Goal: Task Accomplishment & Management: Manage account settings

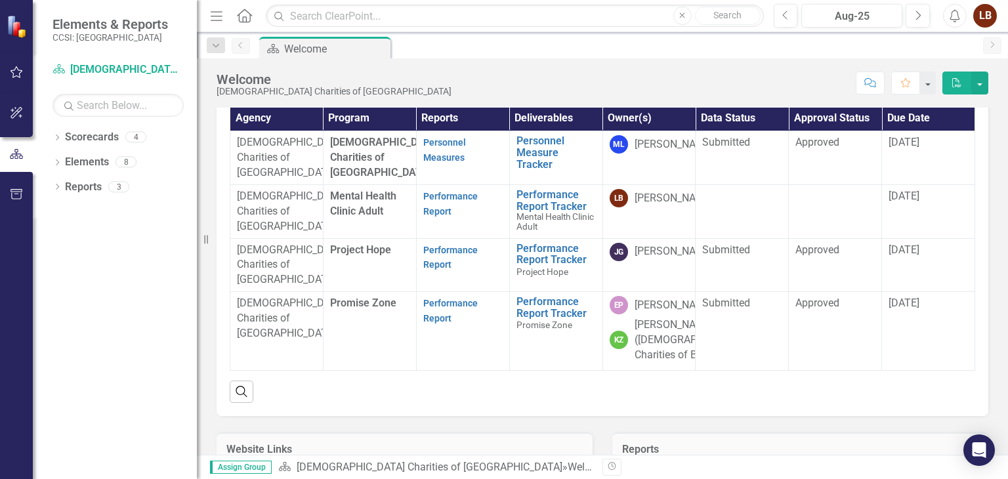
scroll to position [92, 0]
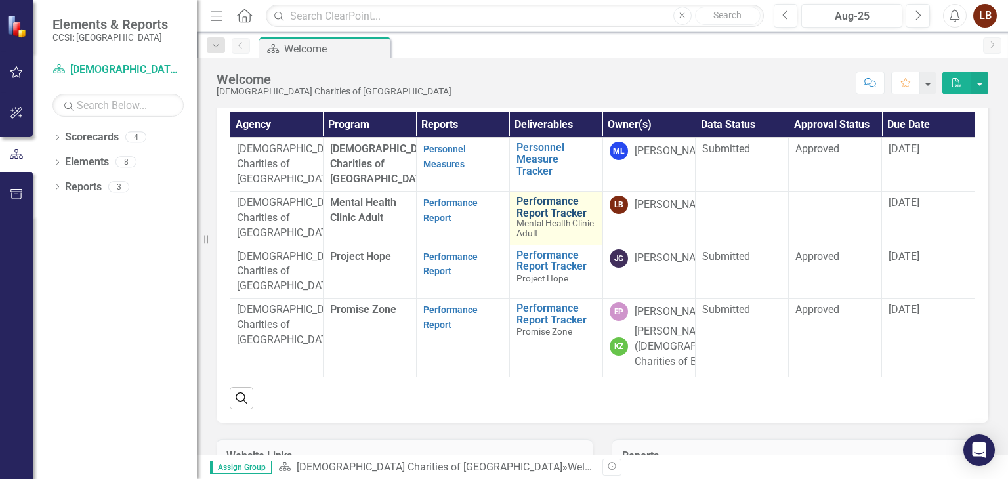
click at [538, 218] on link "Performance Report Tracker" at bounding box center [555, 206] width 79 height 23
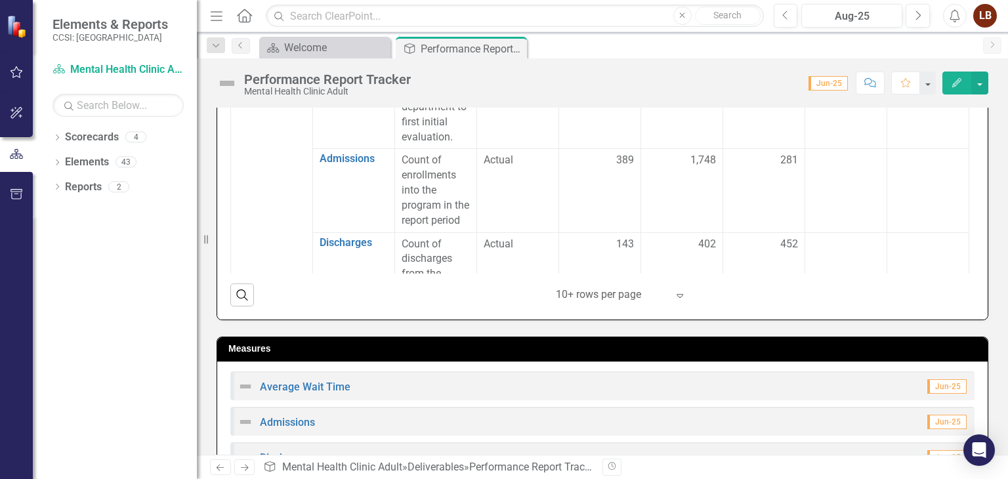
scroll to position [514, 0]
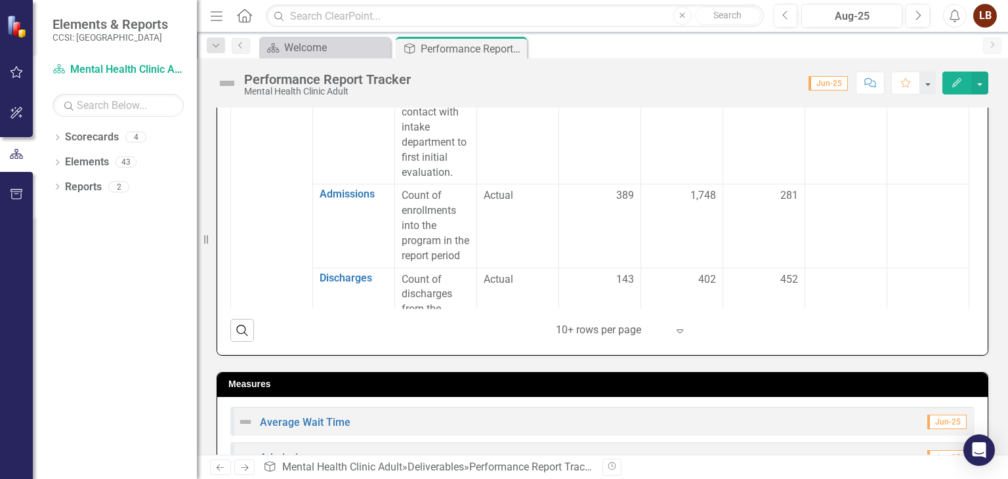
click at [666, 329] on div "10+ rows per page" at bounding box center [611, 330] width 125 height 23
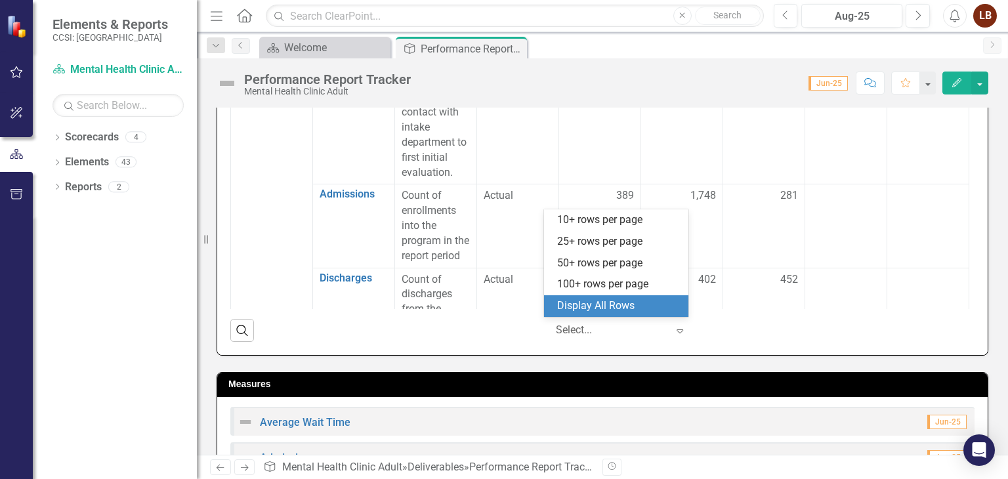
click at [638, 303] on div "Display All Rows" at bounding box center [618, 305] width 123 height 15
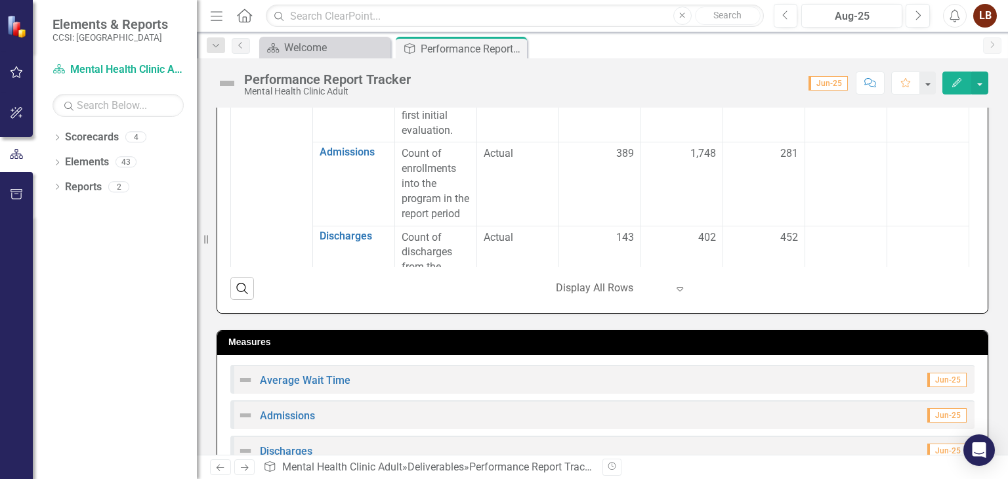
scroll to position [436, 0]
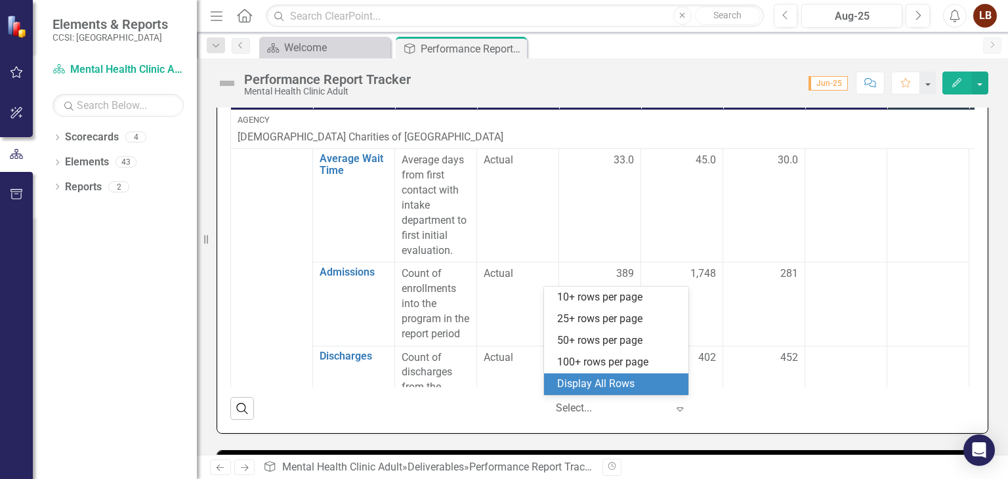
click at [673, 409] on icon "Expand" at bounding box center [679, 408] width 13 height 10
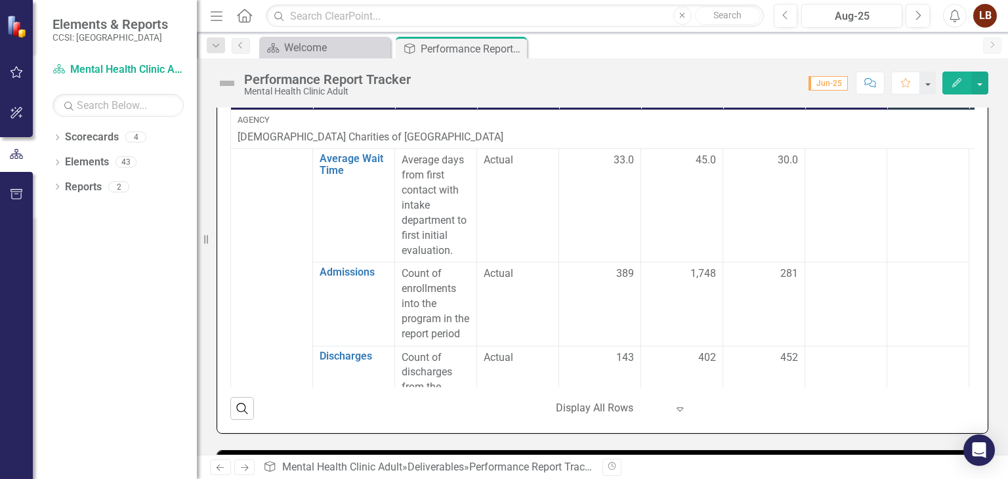
click at [966, 157] on div "Data Status Measures Definition Series Name Report Period (Mid Yr rpt period is…" at bounding box center [602, 225] width 770 height 415
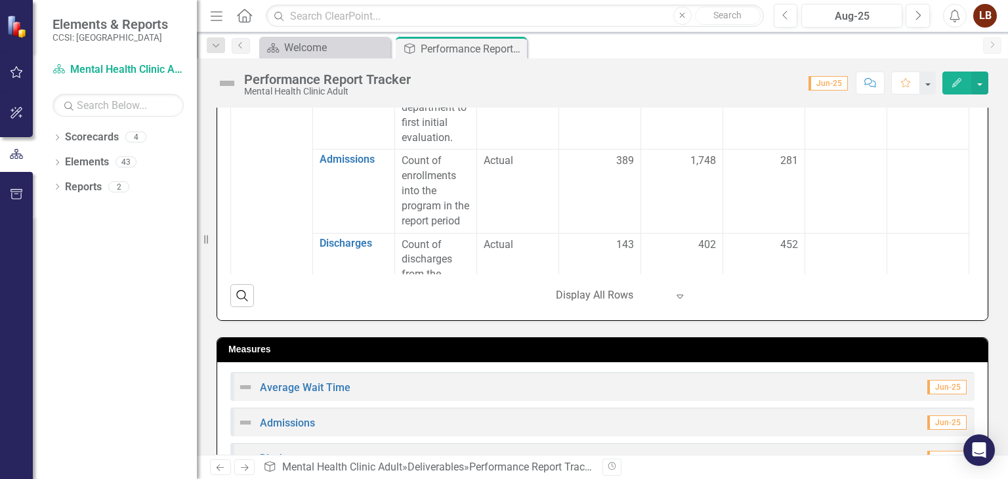
scroll to position [552, 0]
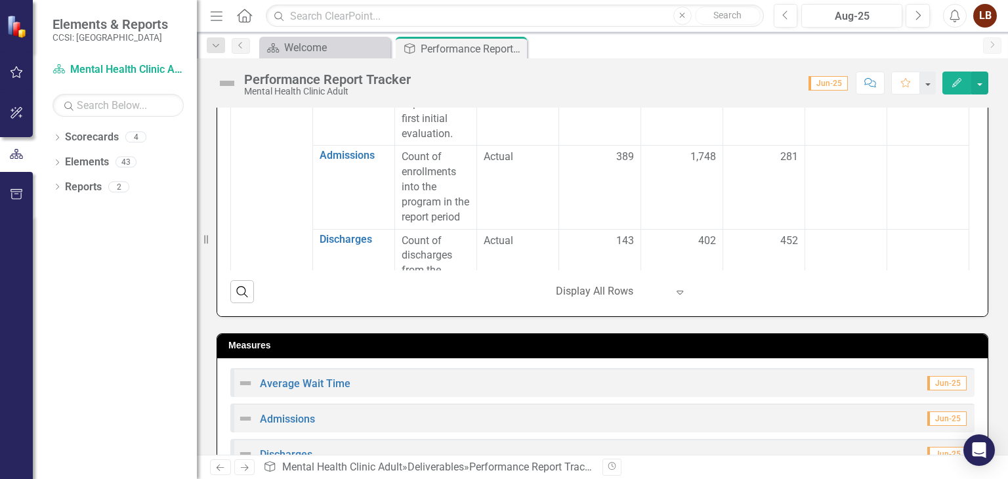
click at [963, 76] on button "Edit" at bounding box center [956, 83] width 29 height 23
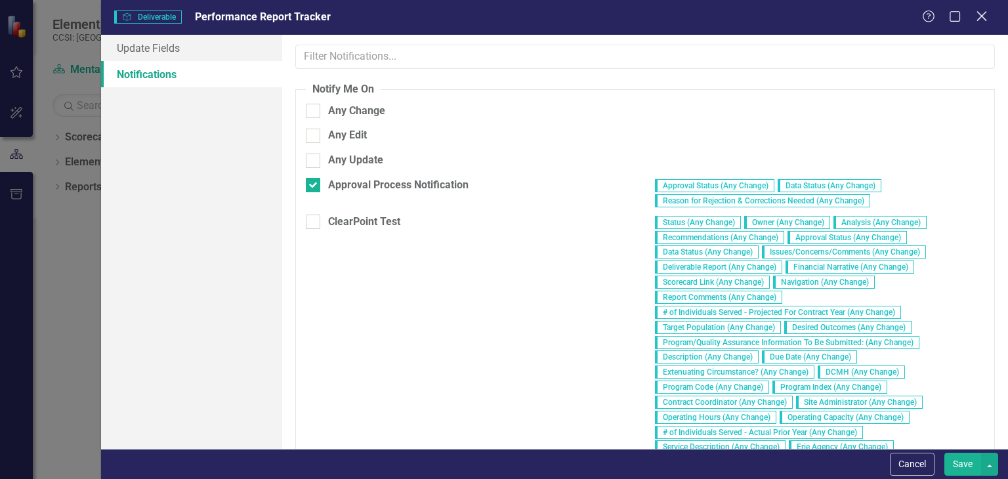
click at [978, 12] on icon "Close" at bounding box center [981, 16] width 16 height 12
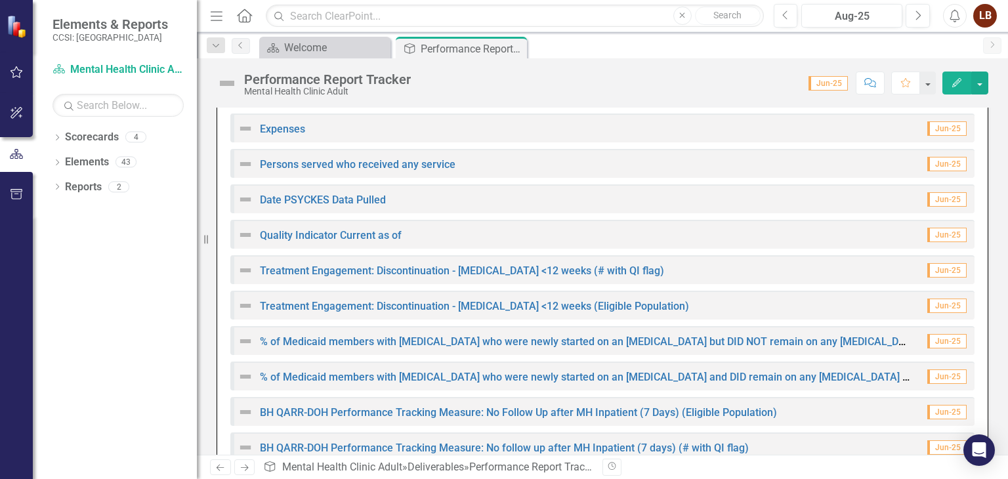
scroll to position [1118, 0]
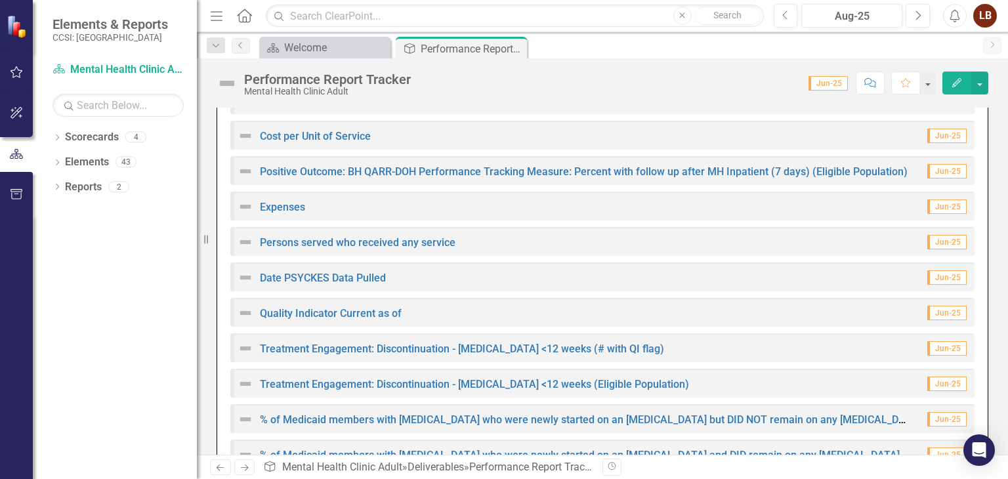
click at [247, 207] on img at bounding box center [245, 207] width 16 height 16
click at [277, 204] on link "Expenses" at bounding box center [282, 207] width 45 height 12
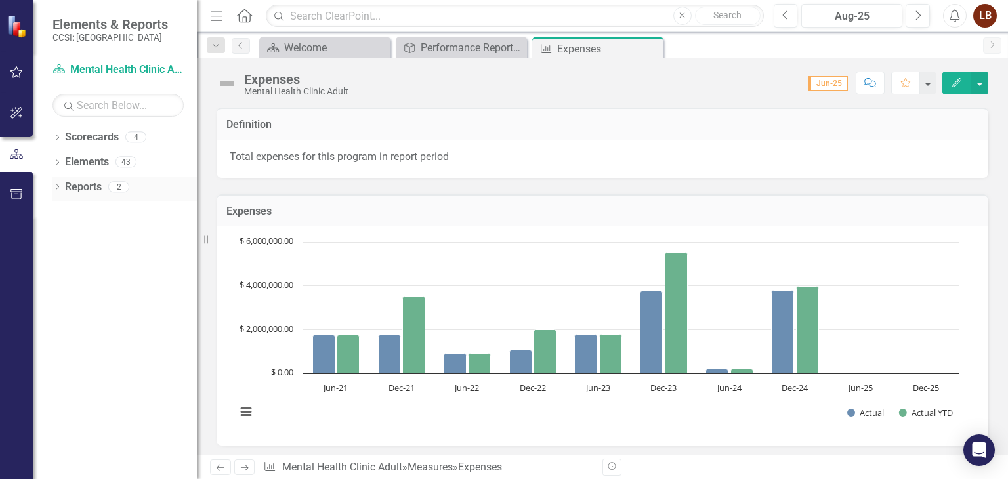
click at [80, 186] on link "Reports" at bounding box center [83, 187] width 37 height 15
click at [473, 56] on div "Deliverable Performance Report Tracker Close" at bounding box center [461, 48] width 131 height 22
click at [472, 52] on div "Performance Report Tracker" at bounding box center [463, 47] width 87 height 16
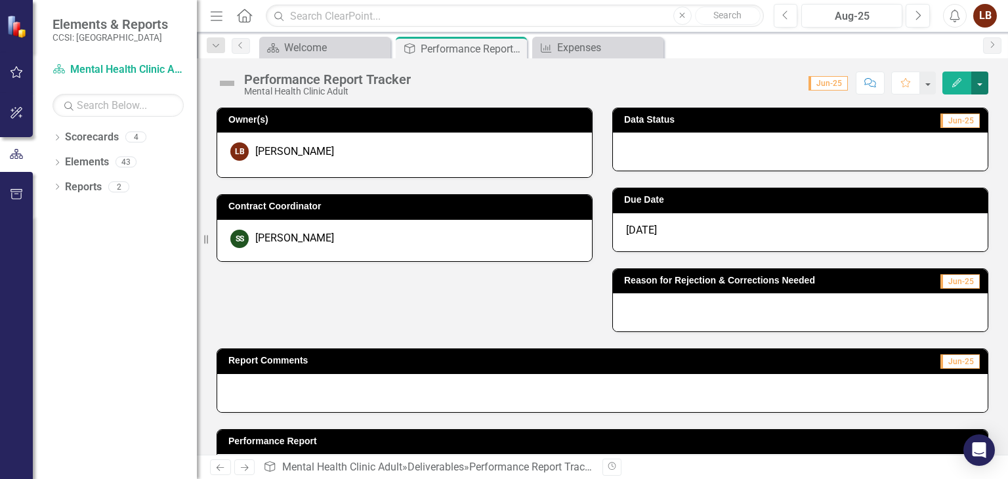
click at [984, 89] on button "button" at bounding box center [979, 83] width 17 height 23
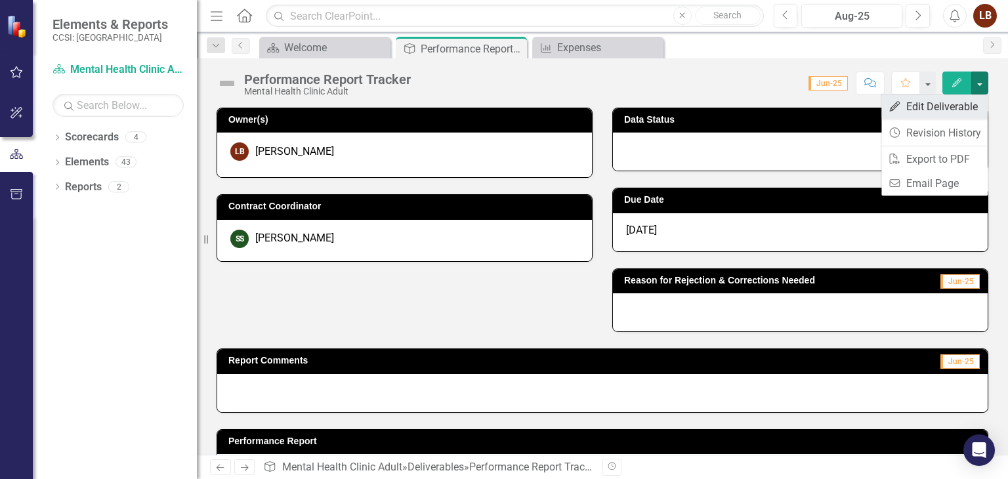
click at [954, 110] on link "Edit Edit Deliverable" at bounding box center [934, 106] width 106 height 24
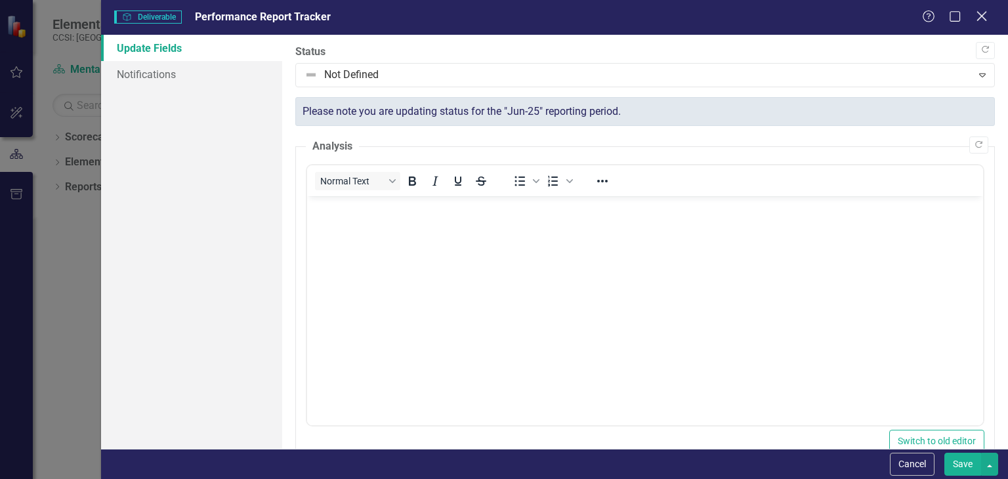
click at [984, 19] on icon at bounding box center [981, 16] width 10 height 10
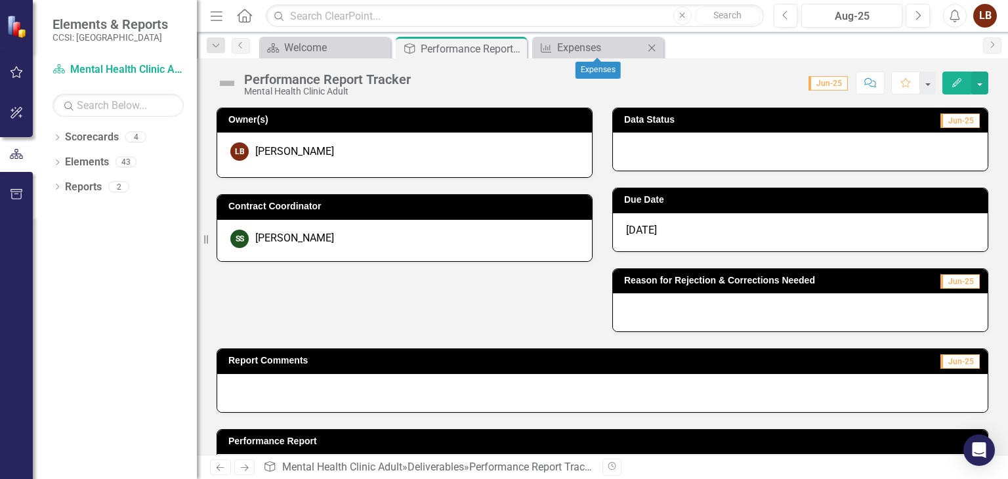
click at [651, 49] on icon "Close" at bounding box center [651, 48] width 13 height 10
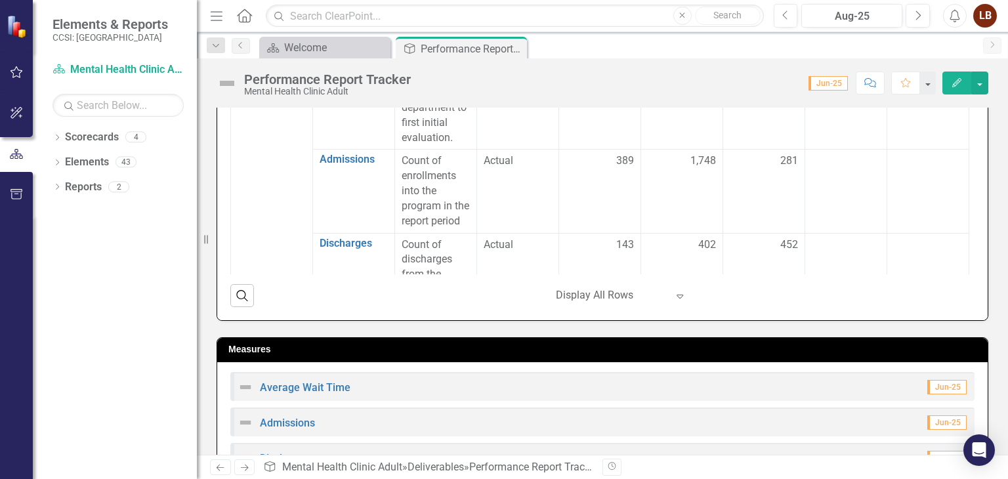
scroll to position [542, 0]
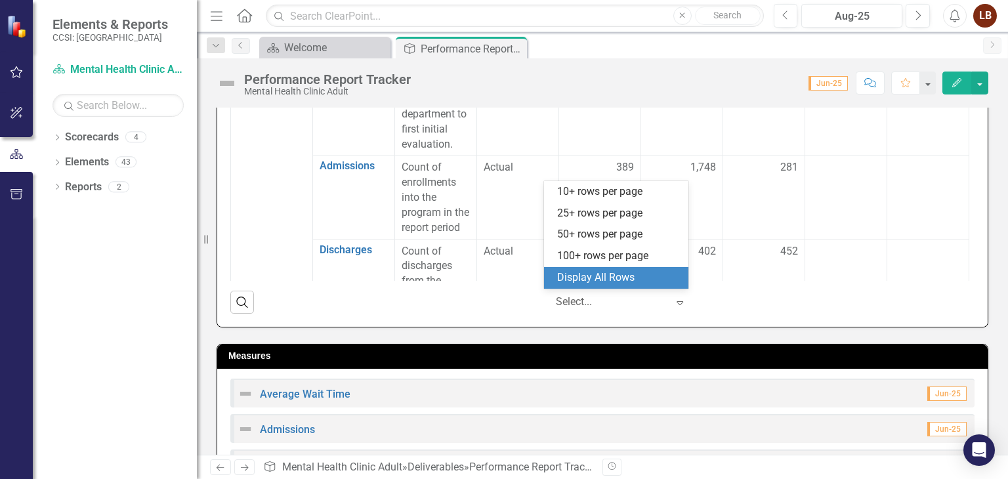
click at [675, 301] on icon "Expand" at bounding box center [679, 302] width 13 height 10
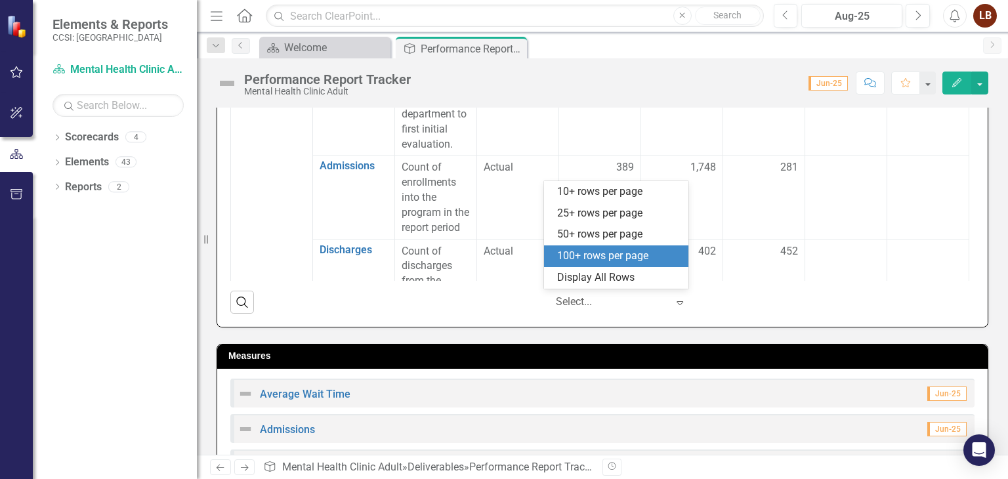
click at [632, 256] on div "100+ rows per page" at bounding box center [618, 256] width 123 height 15
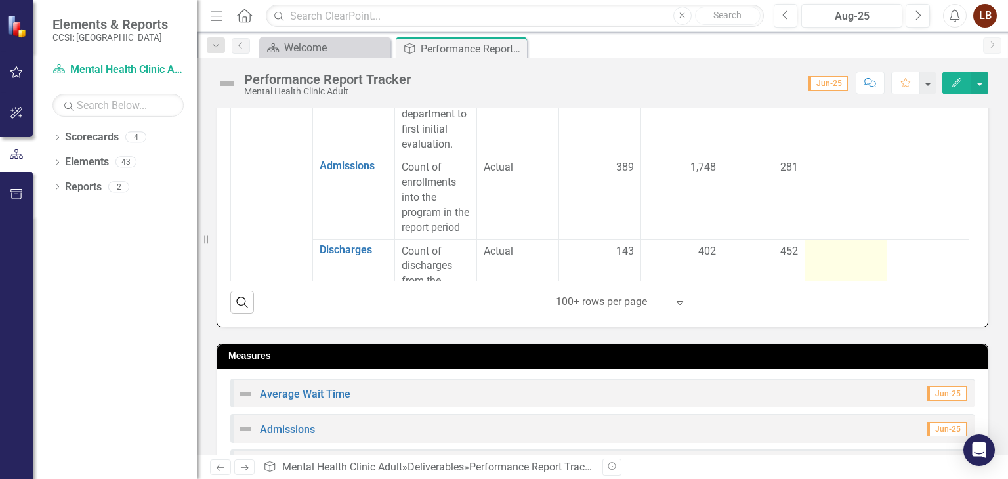
click at [832, 250] on td at bounding box center [846, 280] width 82 height 83
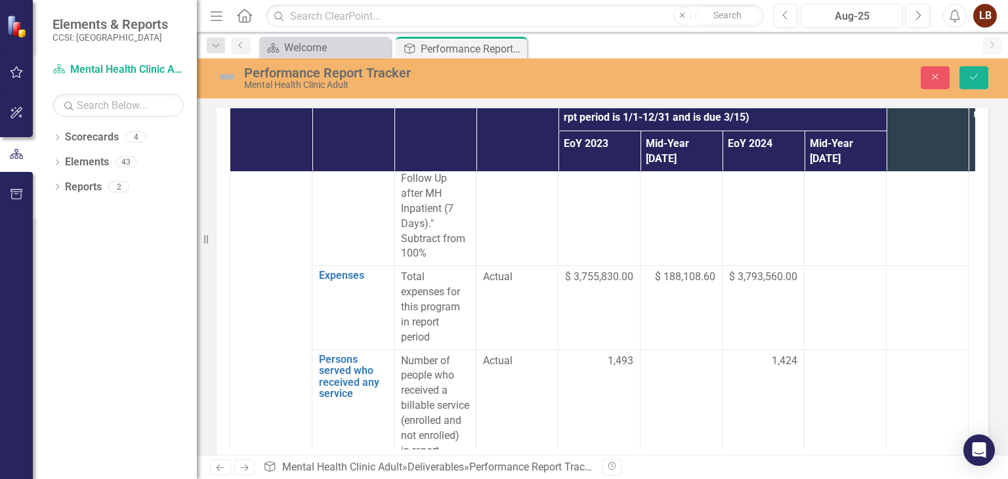
scroll to position [1630, 0]
